Goal: Find specific page/section: Find specific page/section

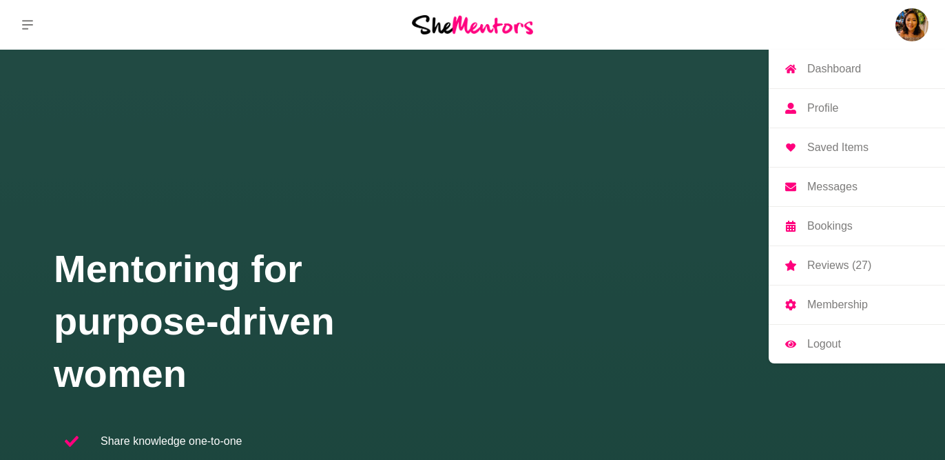
click at [915, 32] on img at bounding box center [912, 24] width 33 height 33
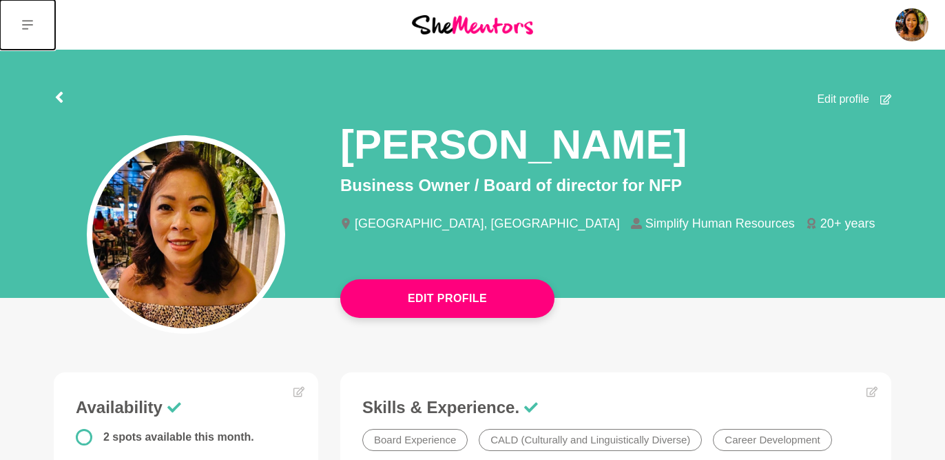
click at [30, 19] on icon at bounding box center [27, 24] width 11 height 11
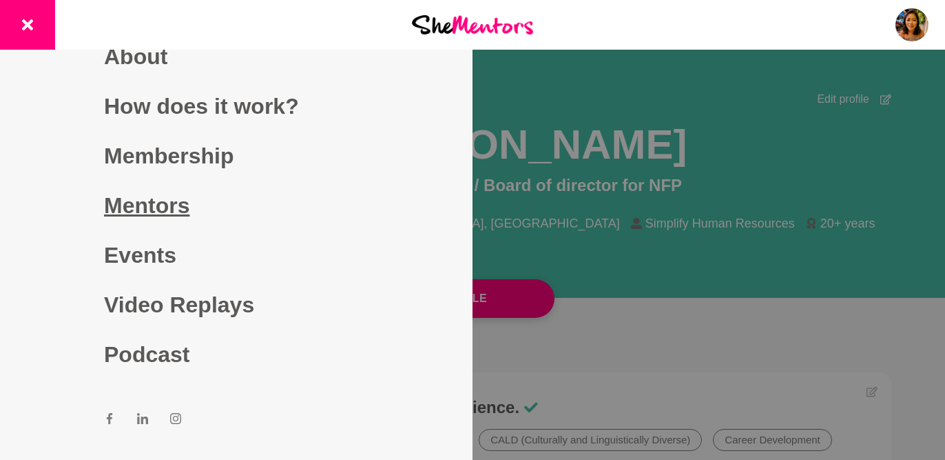
click at [171, 214] on link "Mentors" at bounding box center [236, 206] width 265 height 50
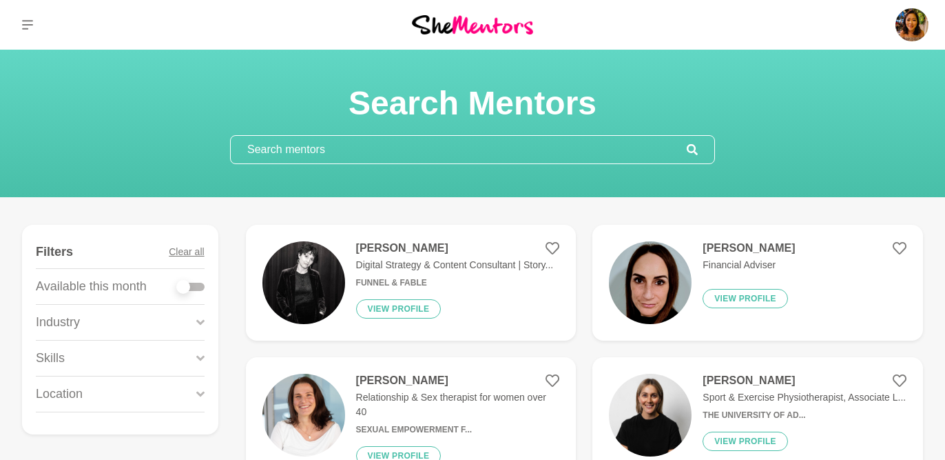
click at [415, 156] on input "text" at bounding box center [459, 150] width 456 height 28
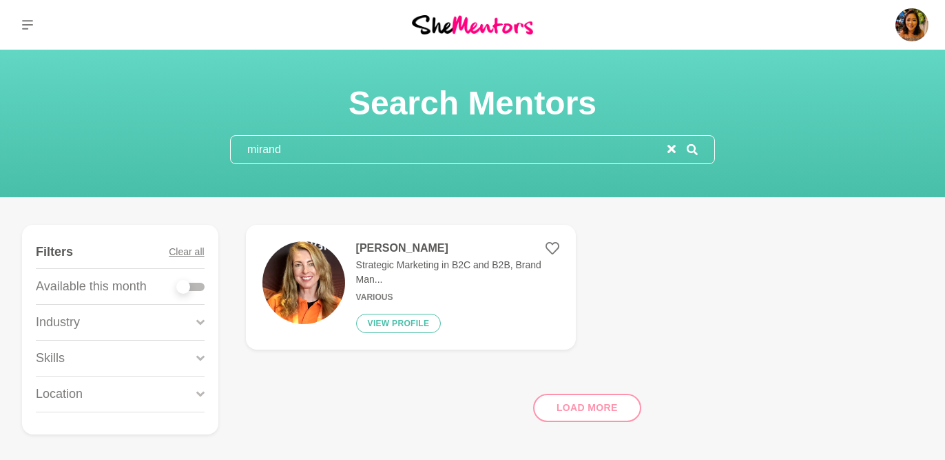
type input "[PERSON_NAME]"
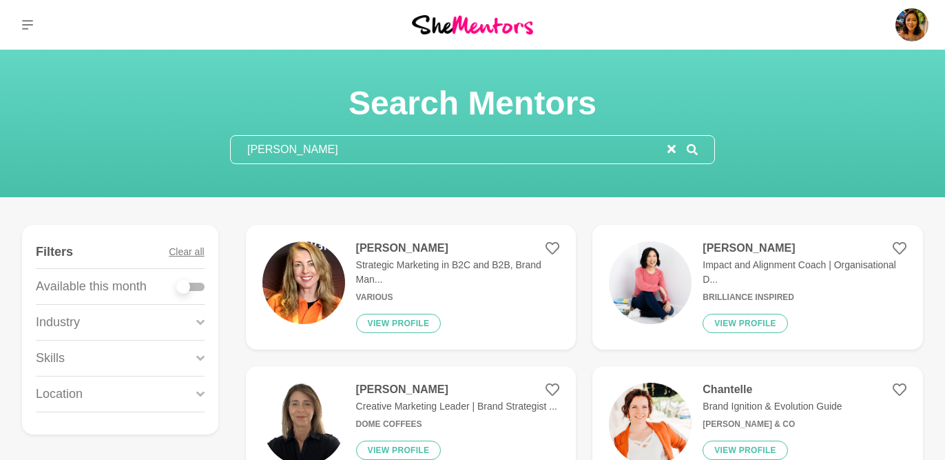
click at [310, 293] on img at bounding box center [304, 282] width 83 height 83
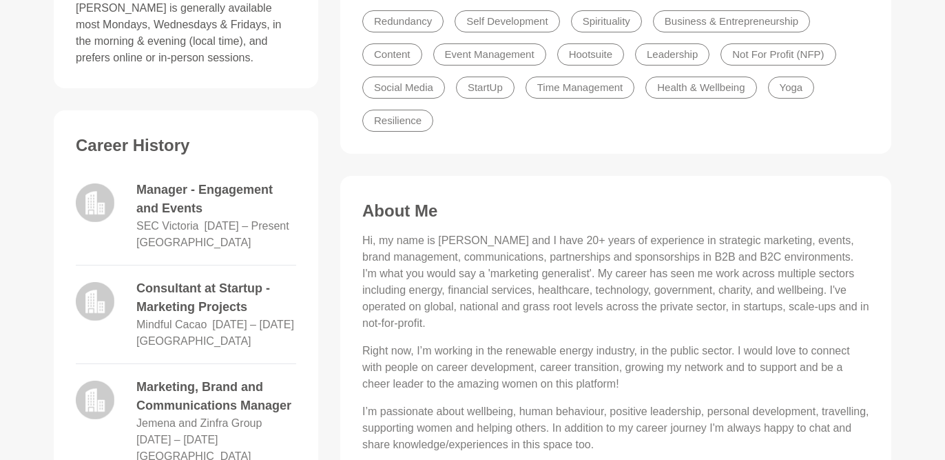
scroll to position [560, 0]
